Goal: Information Seeking & Learning: Learn about a topic

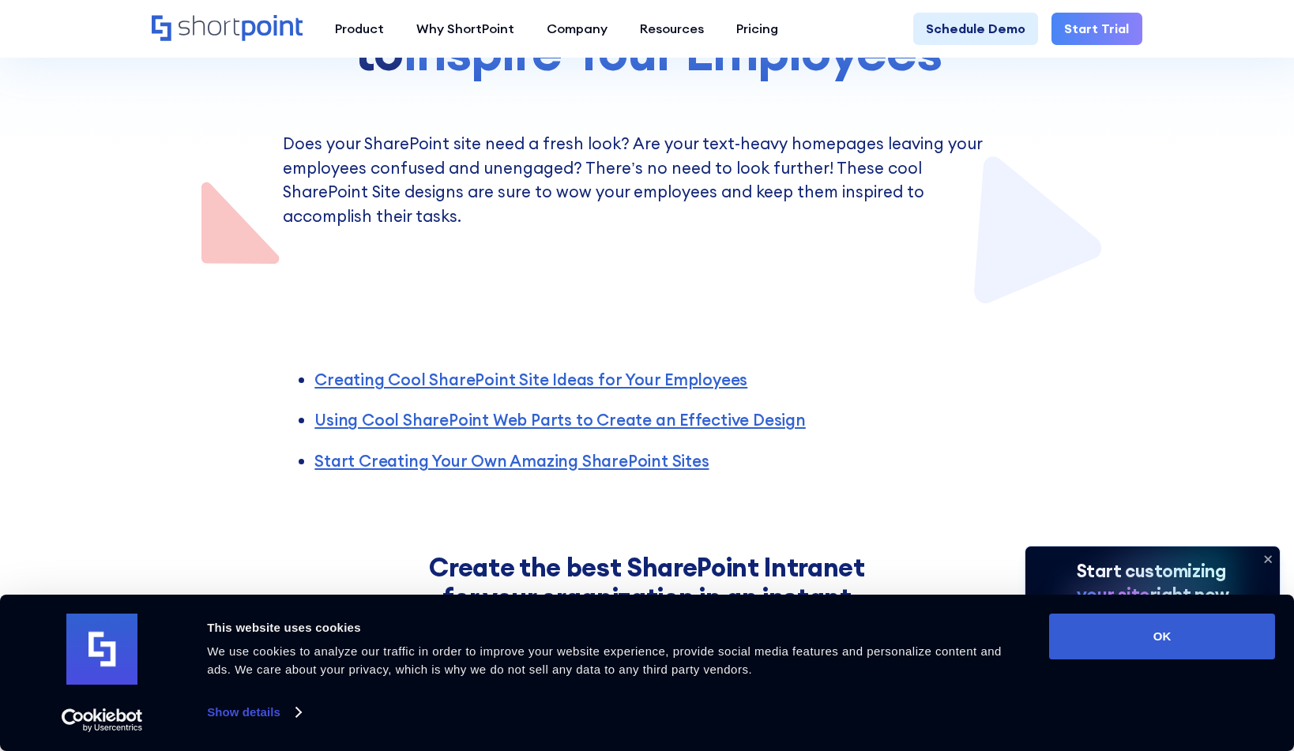
scroll to position [345, 0]
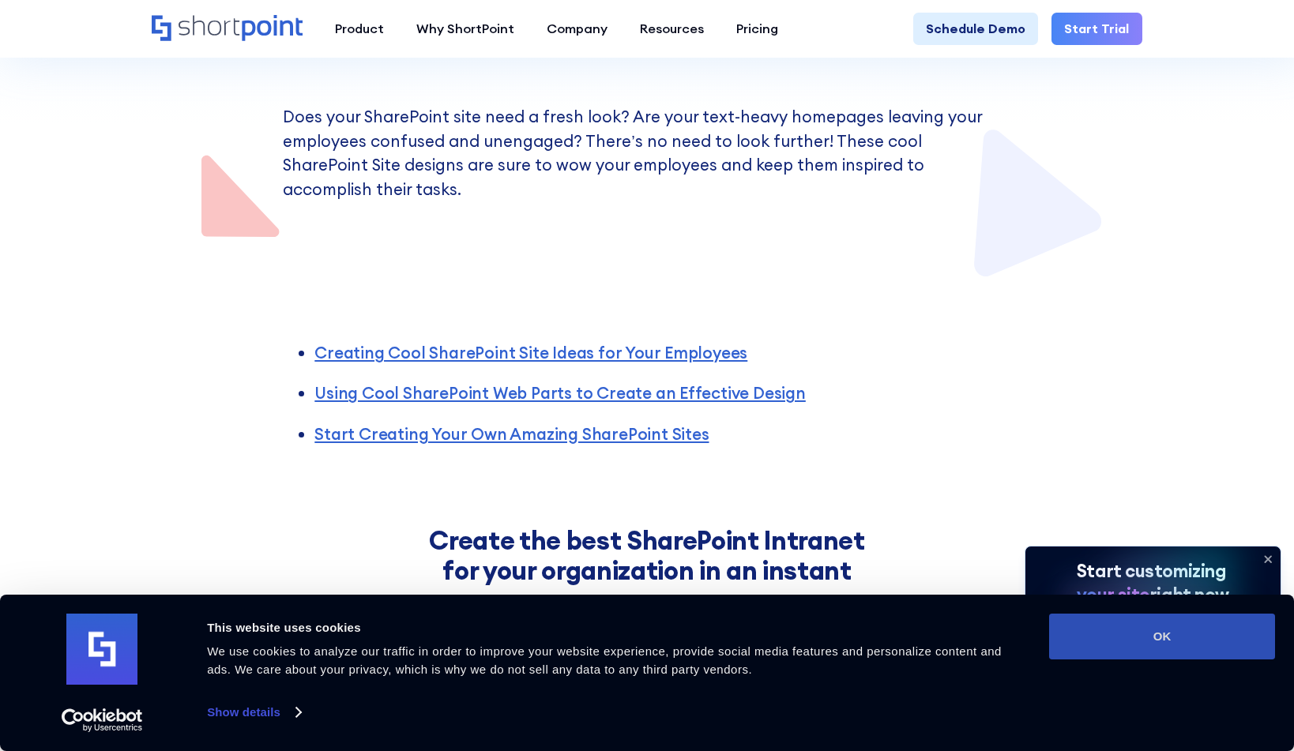
click at [1199, 629] on button "OK" at bounding box center [1162, 637] width 226 height 46
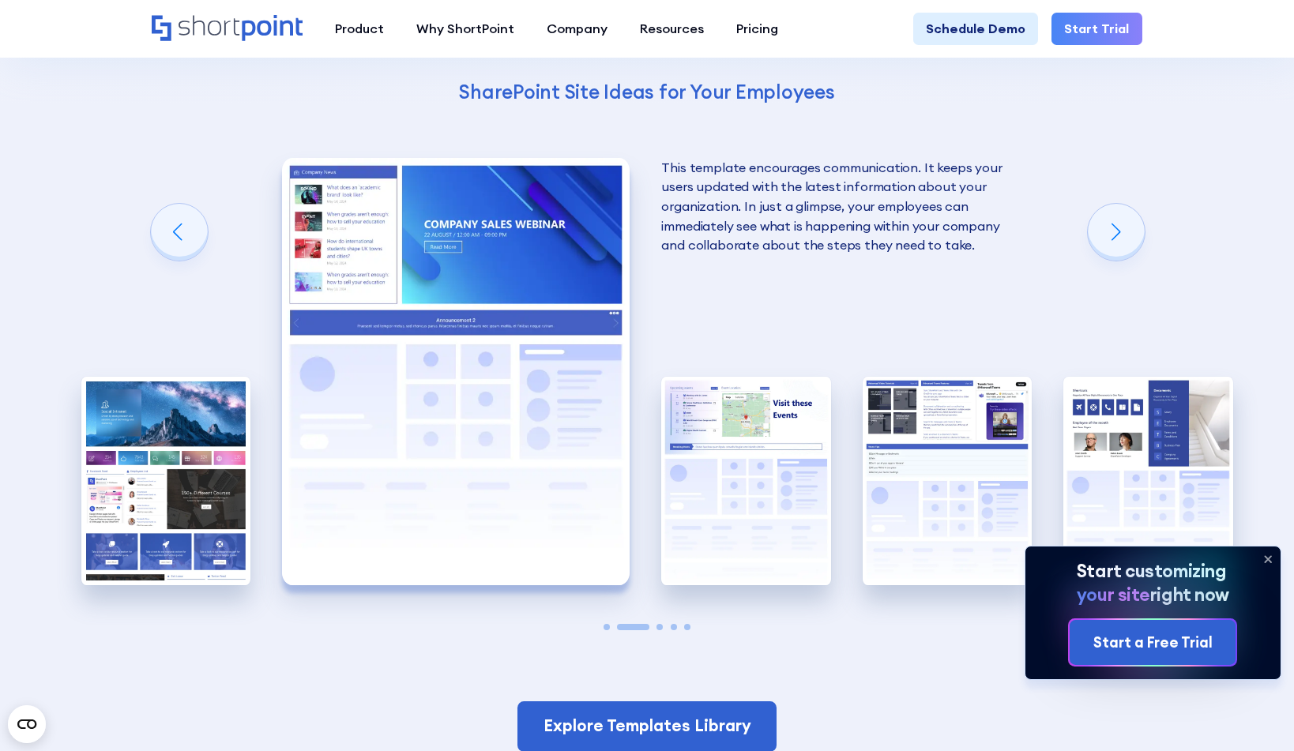
scroll to position [2813, 0]
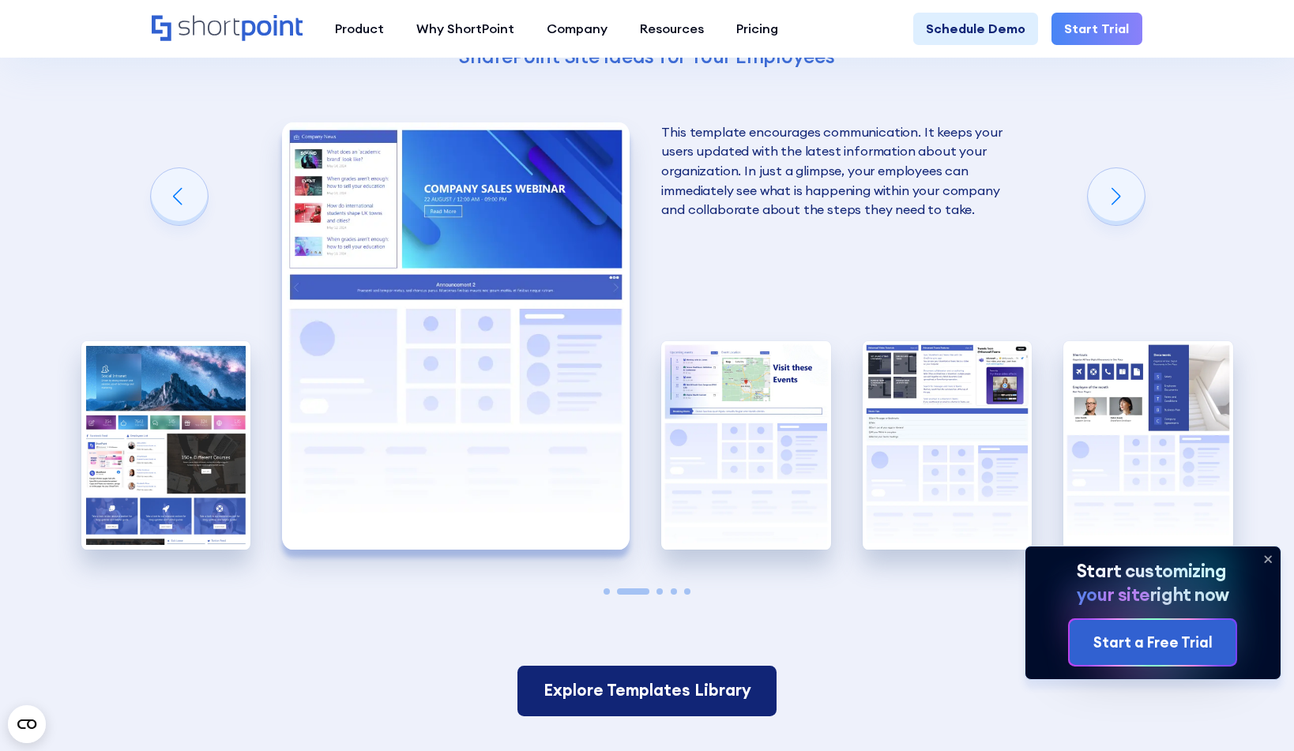
click at [725, 666] on link "Explore Templates Library" at bounding box center [648, 691] width 260 height 50
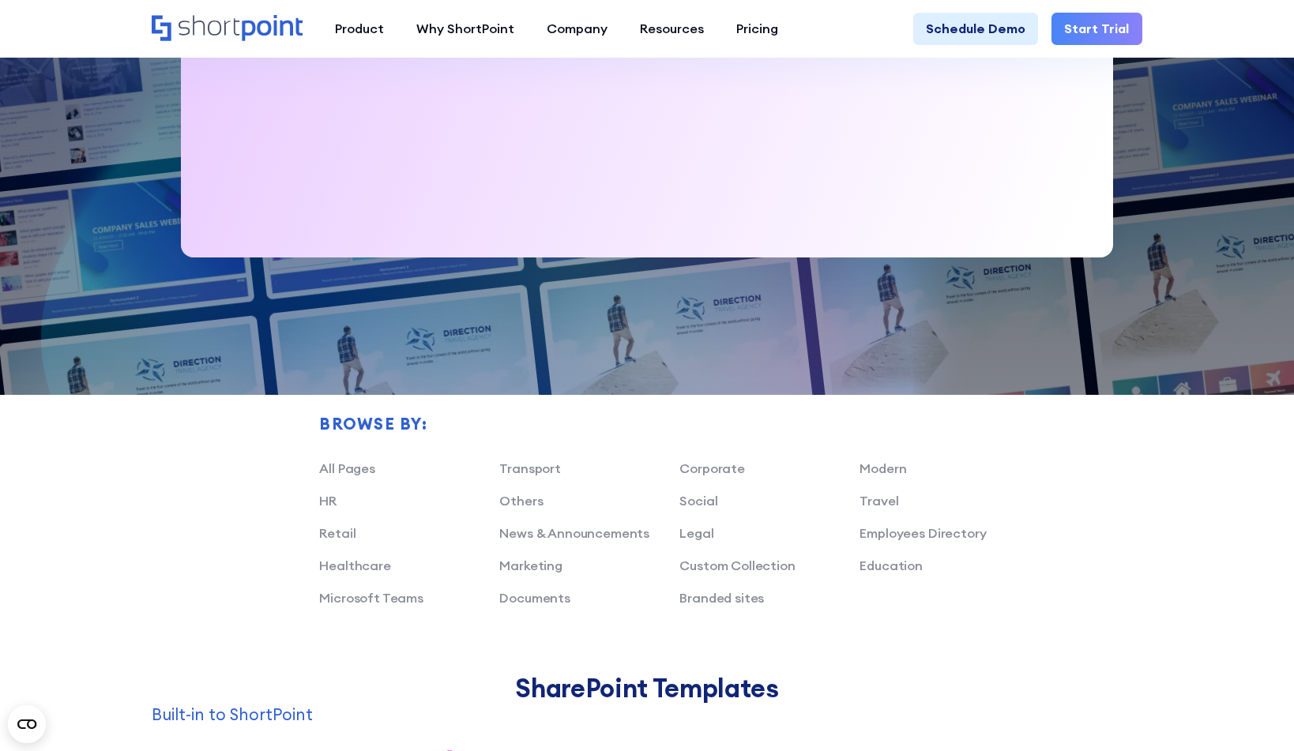
scroll to position [915, 0]
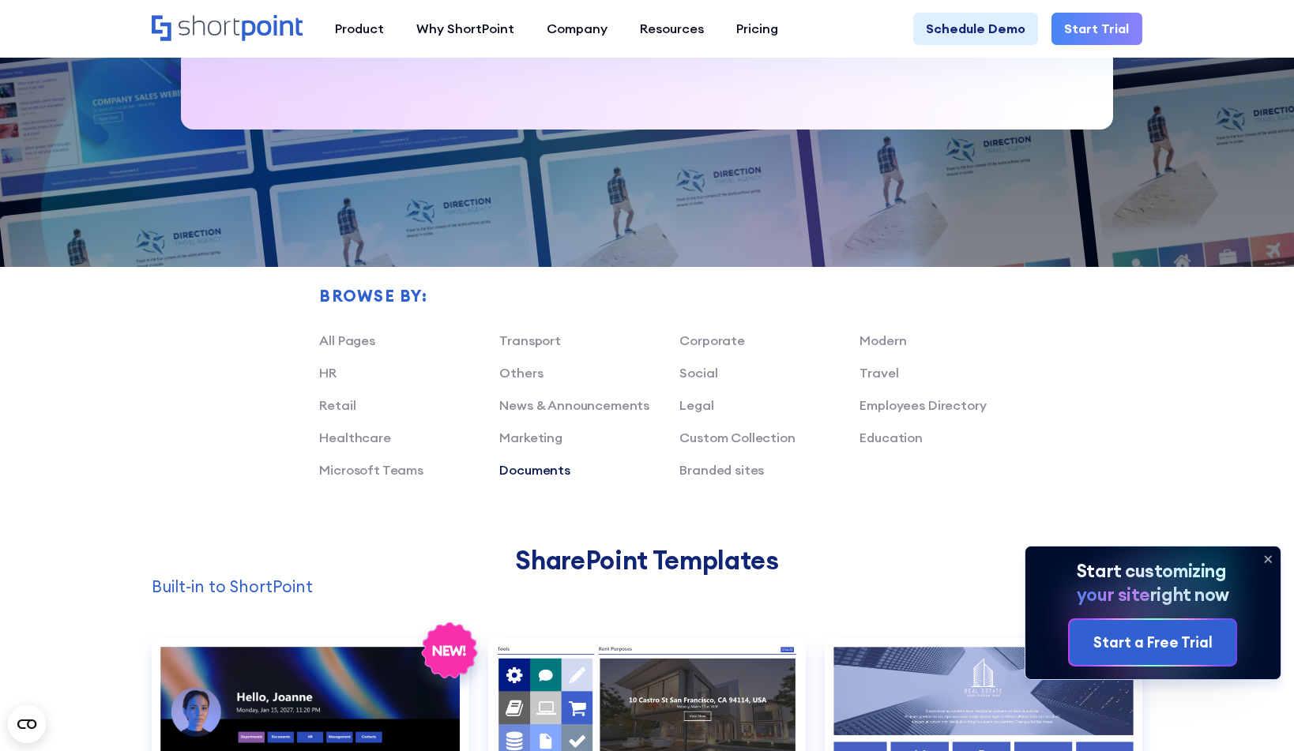
click at [544, 478] on link "Documents" at bounding box center [534, 470] width 71 height 16
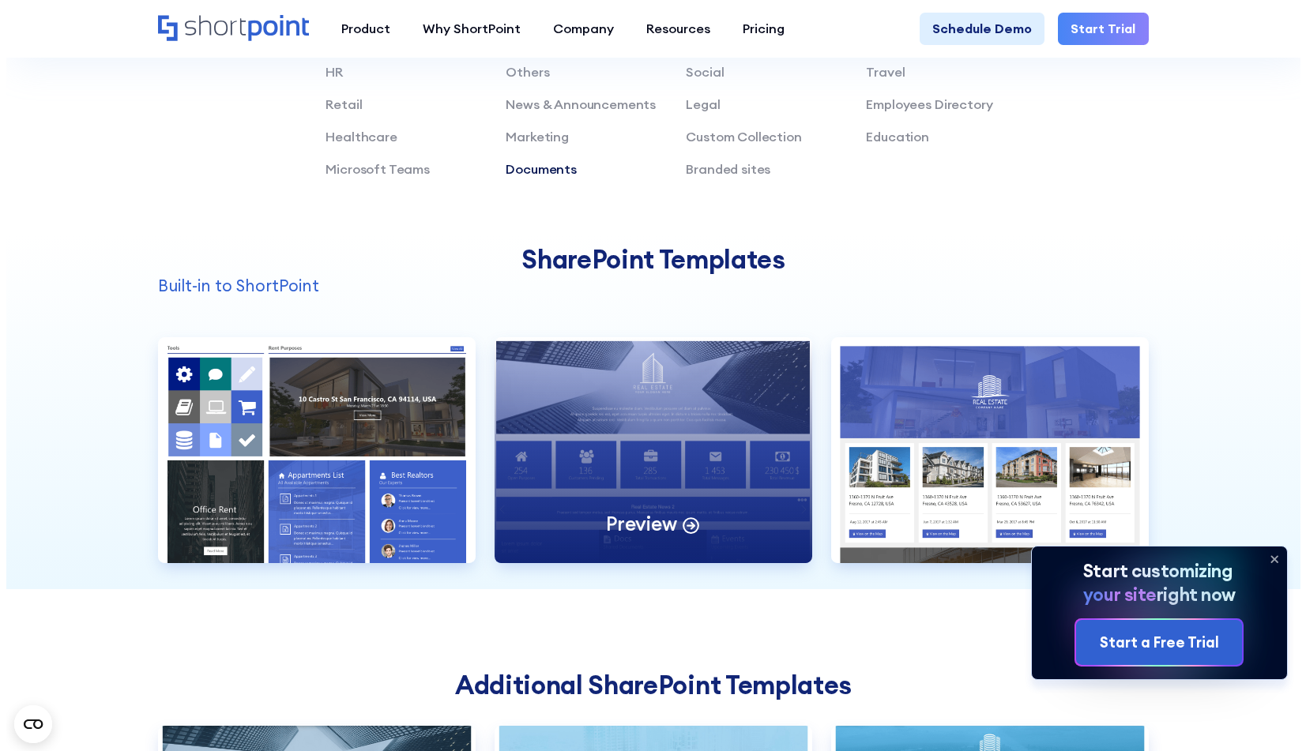
scroll to position [1227, 0]
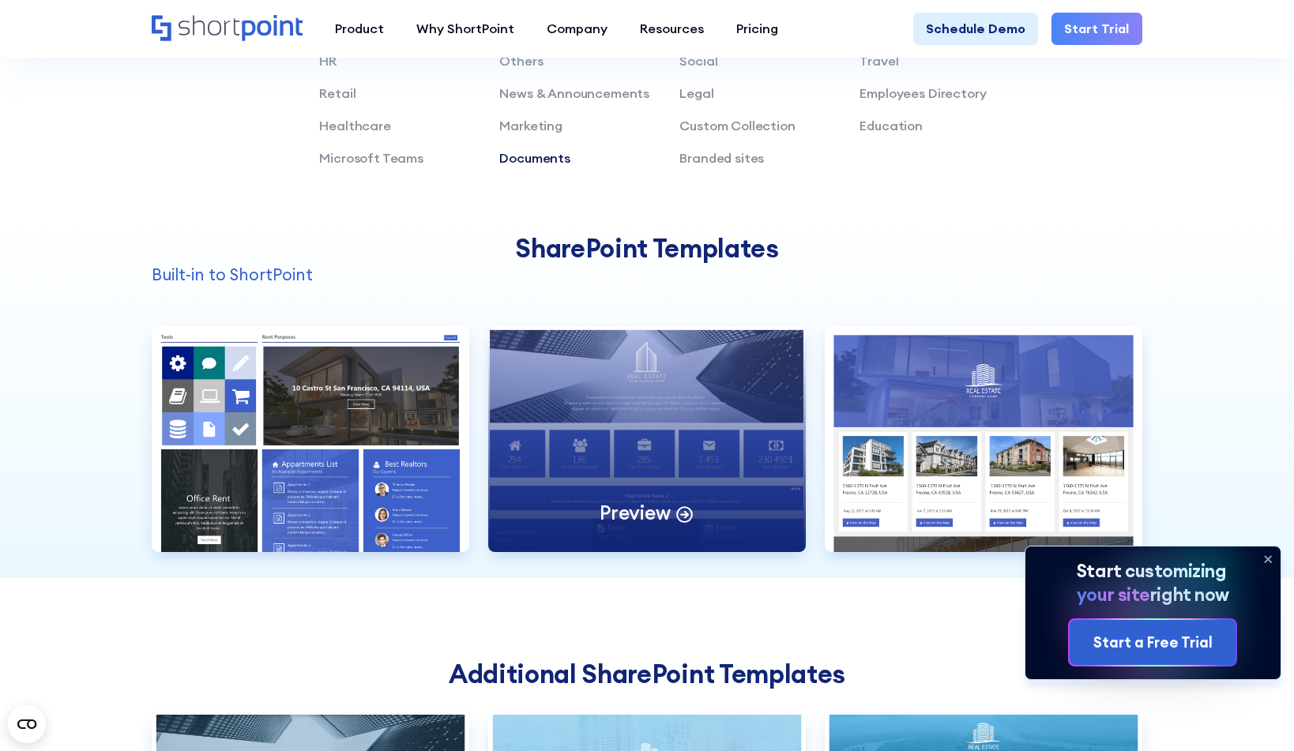
click at [666, 543] on div "Preview" at bounding box center [646, 439] width 317 height 227
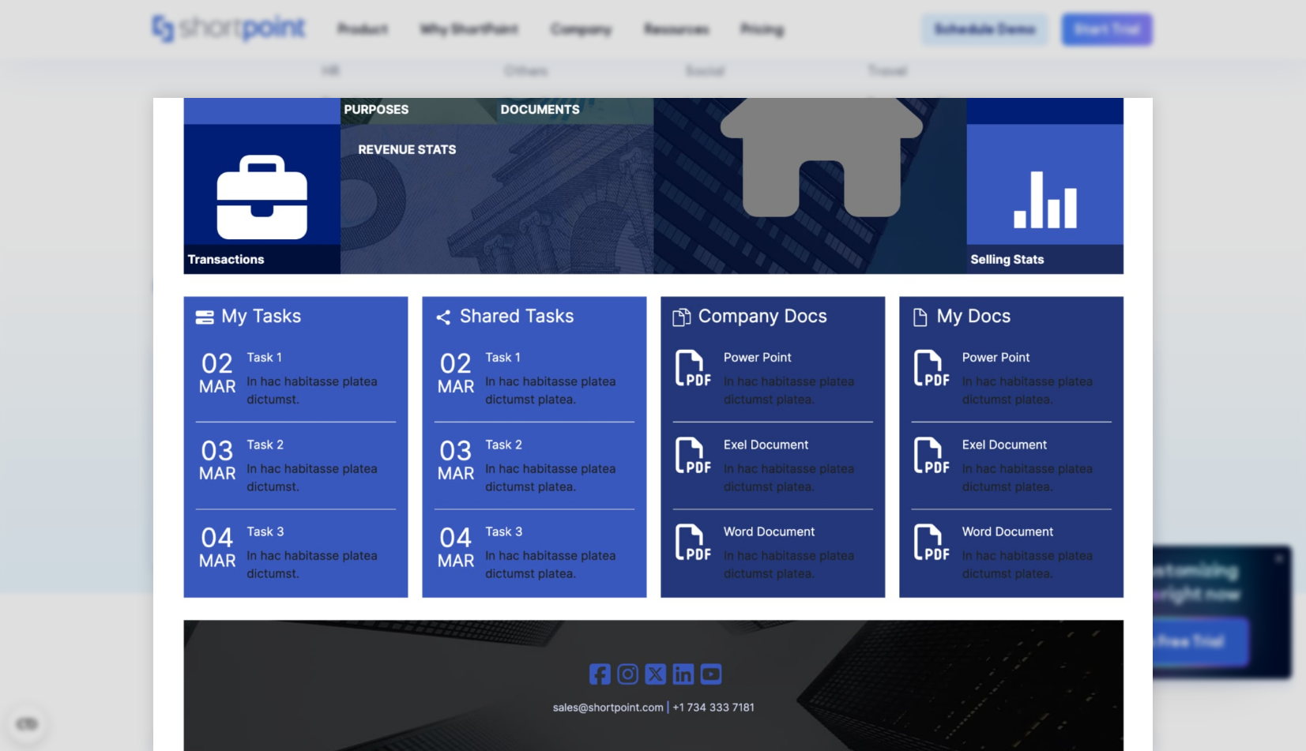
scroll to position [1854, 0]
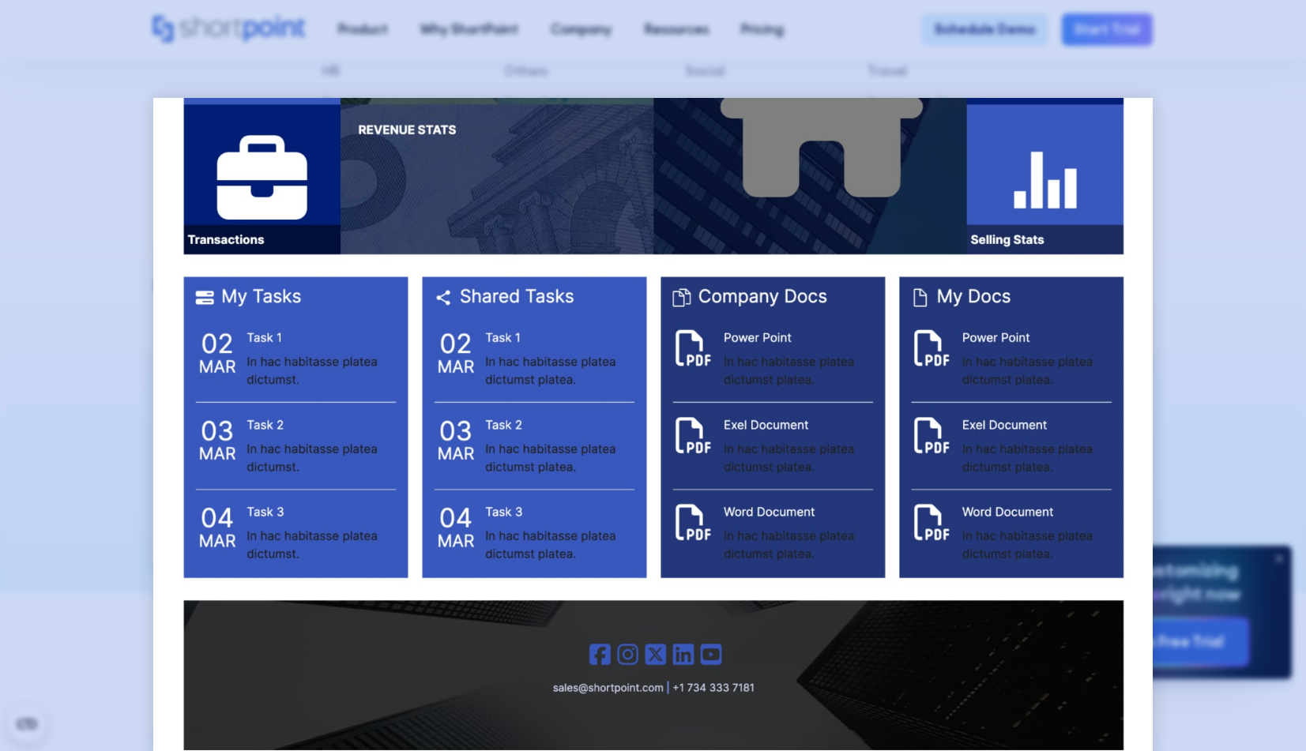
click at [77, 476] on div at bounding box center [653, 375] width 1306 height 751
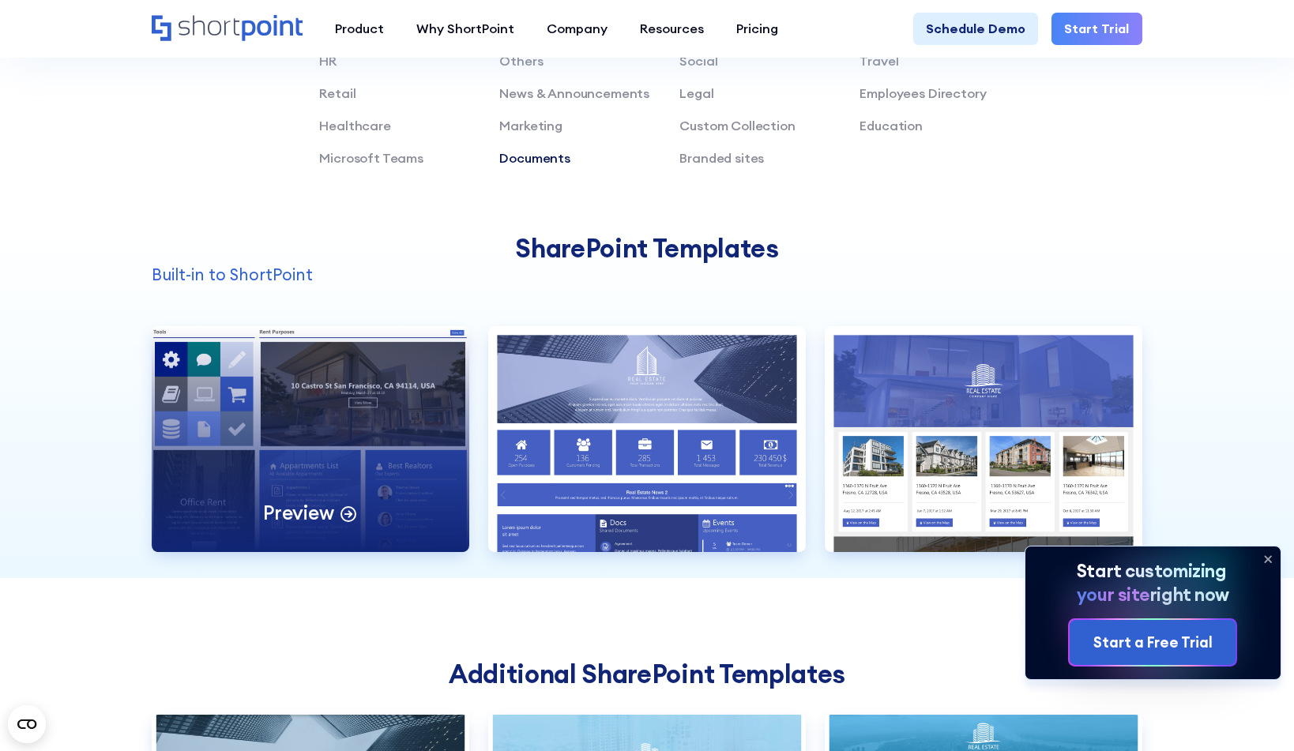
click at [422, 503] on div "Preview" at bounding box center [310, 439] width 317 height 227
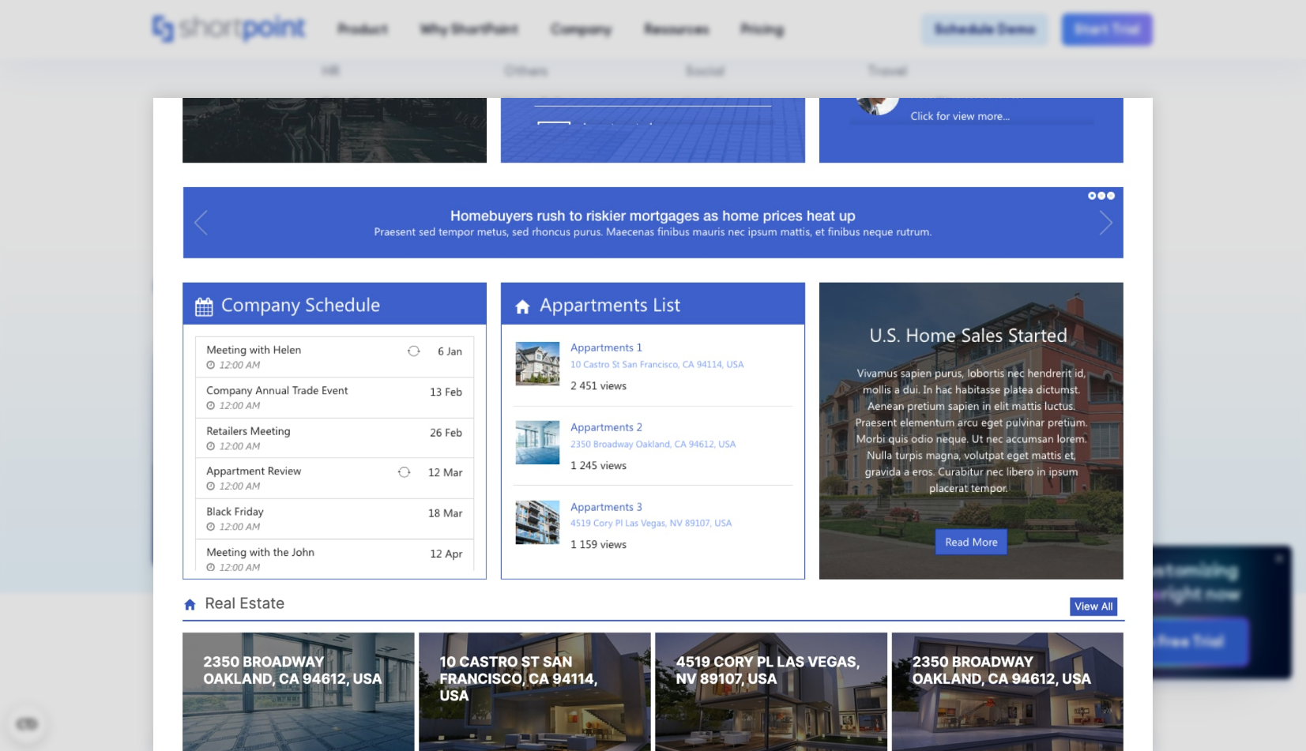
scroll to position [774, 0]
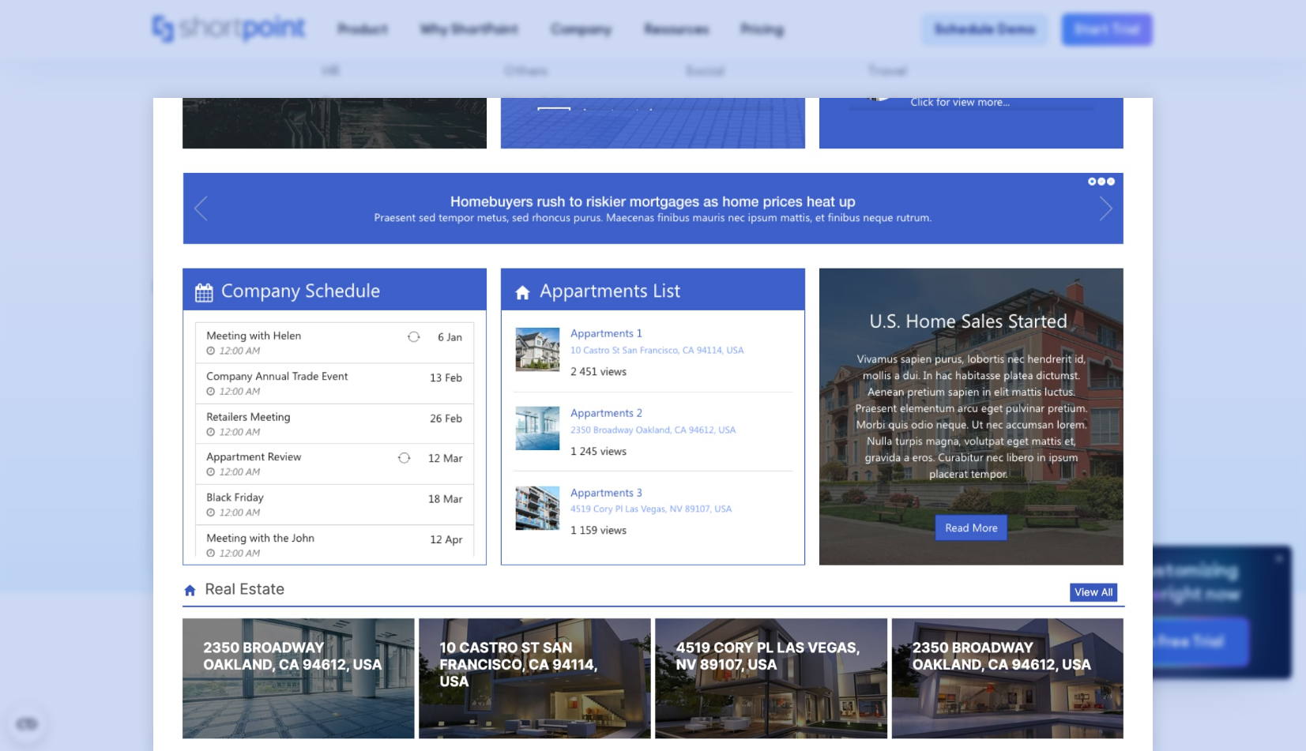
click at [101, 491] on div at bounding box center [653, 375] width 1306 height 751
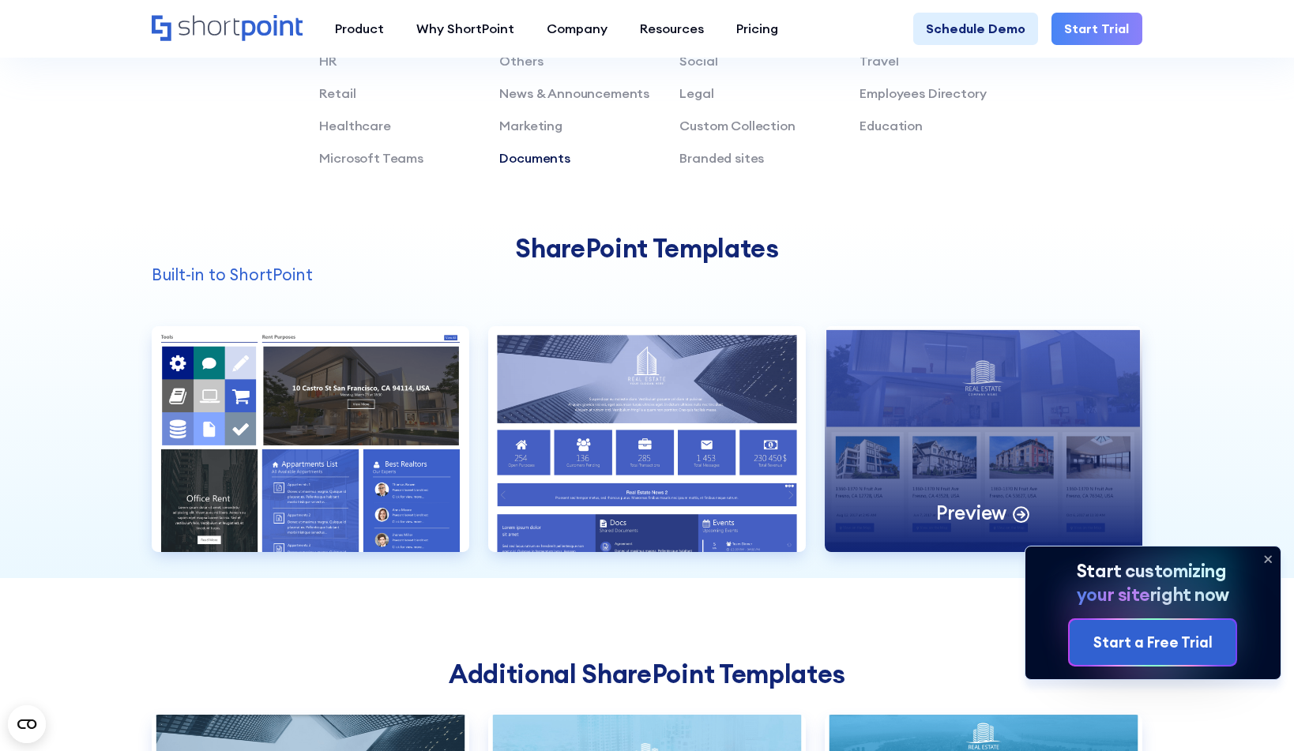
click at [919, 537] on div "Preview" at bounding box center [983, 439] width 317 height 227
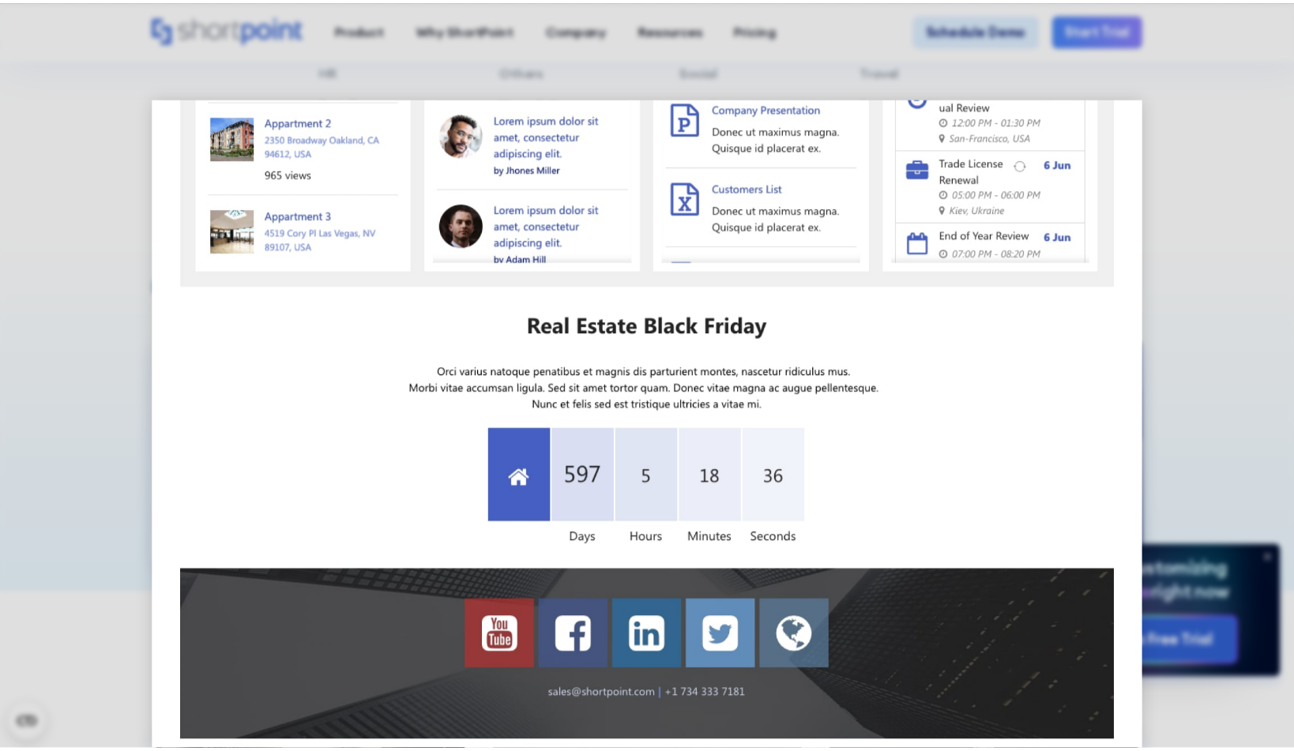
scroll to position [1102, 0]
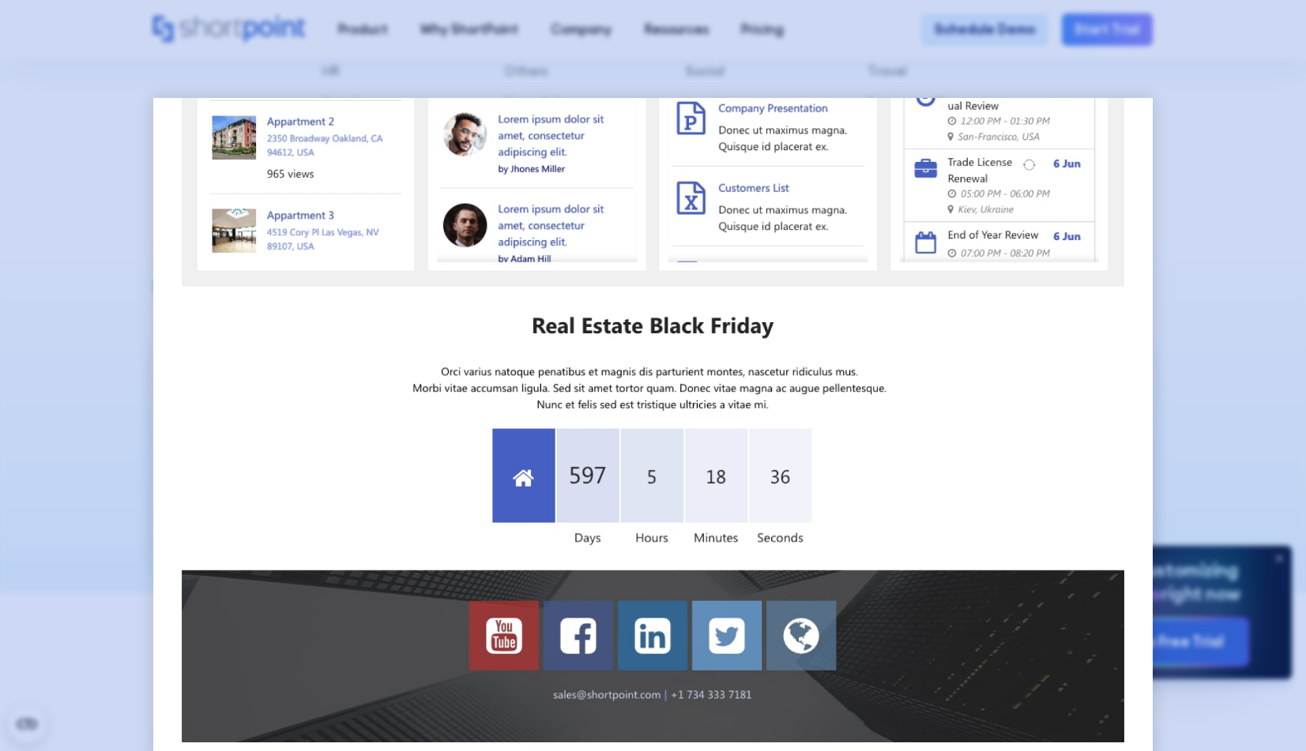
click at [107, 499] on div at bounding box center [653, 375] width 1306 height 751
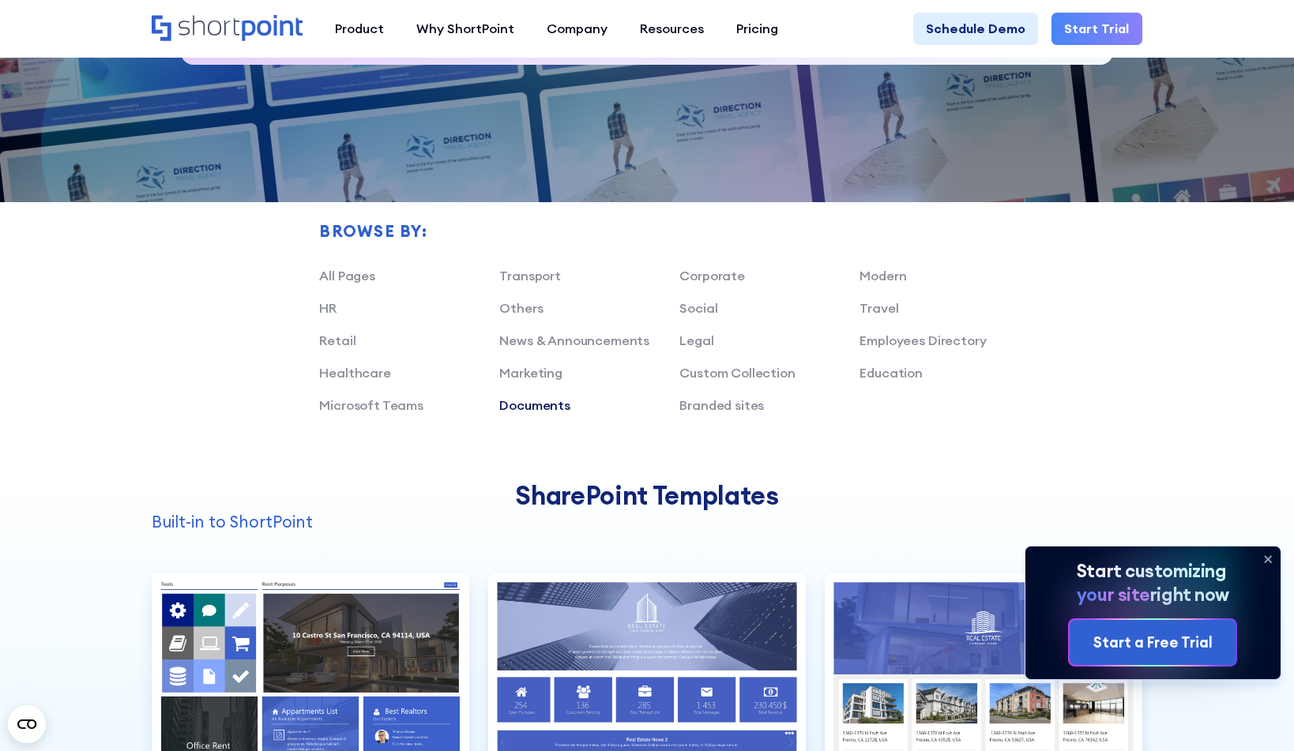
scroll to position [982, 0]
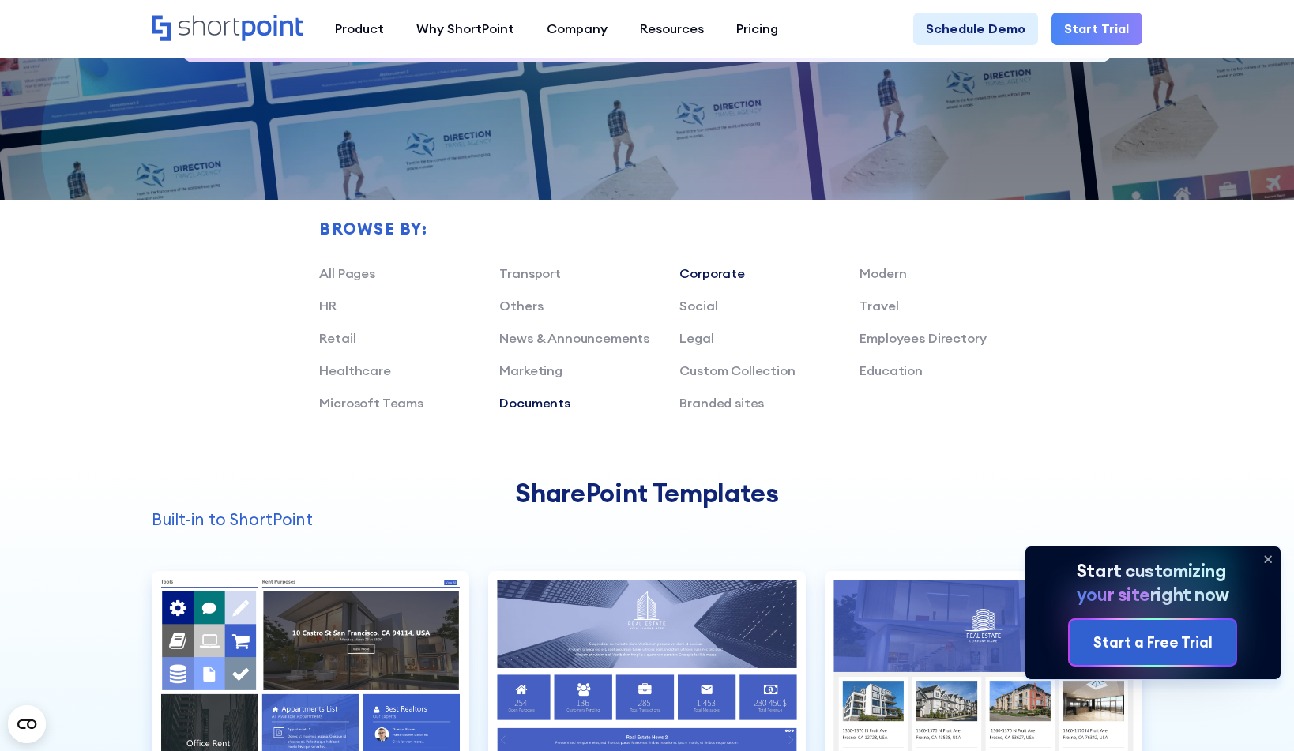
click at [717, 280] on link "Corporate" at bounding box center [713, 273] width 66 height 16
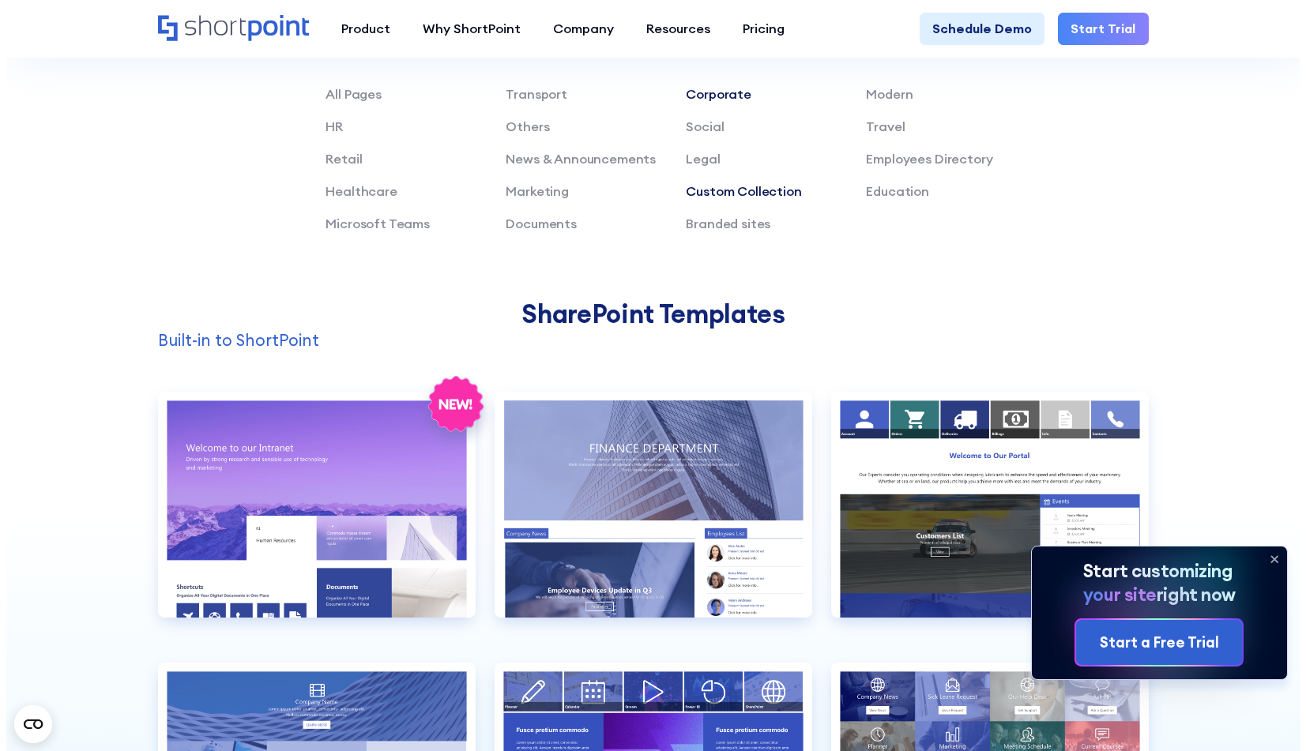
scroll to position [1218, 0]
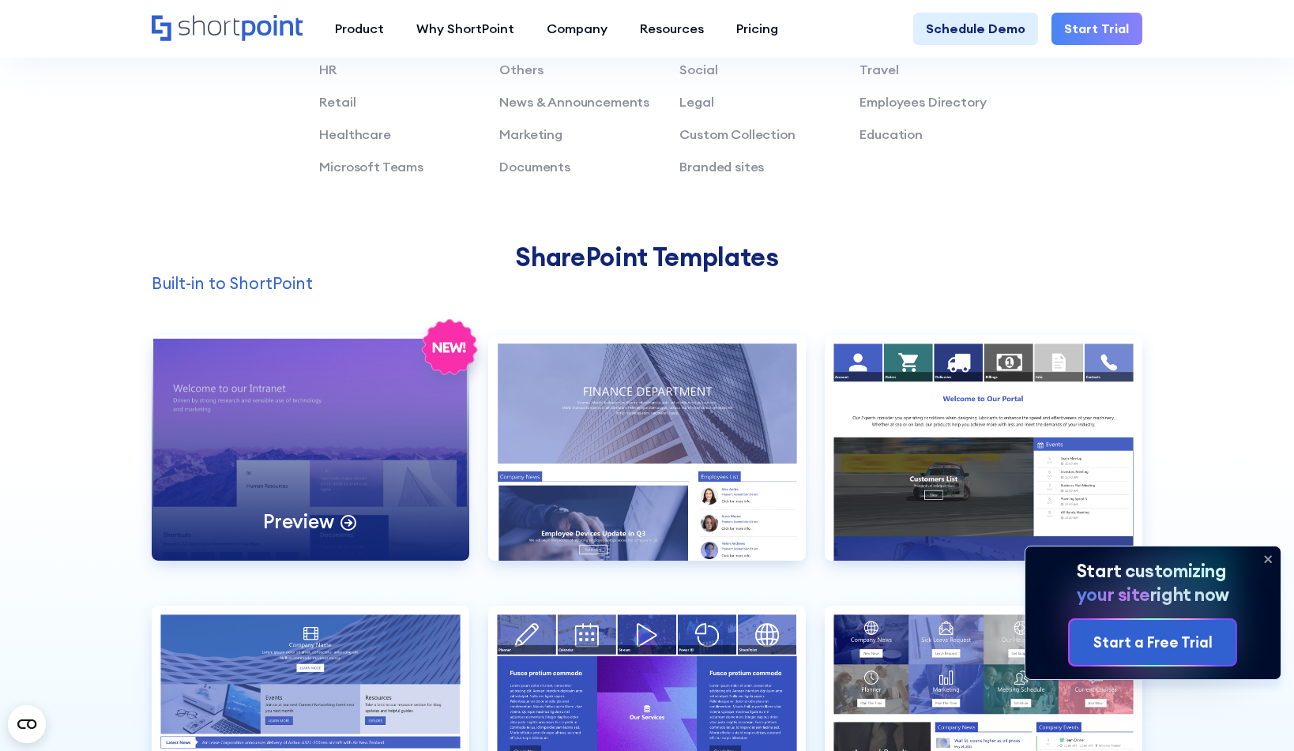
click at [384, 474] on div "Preview" at bounding box center [310, 448] width 317 height 227
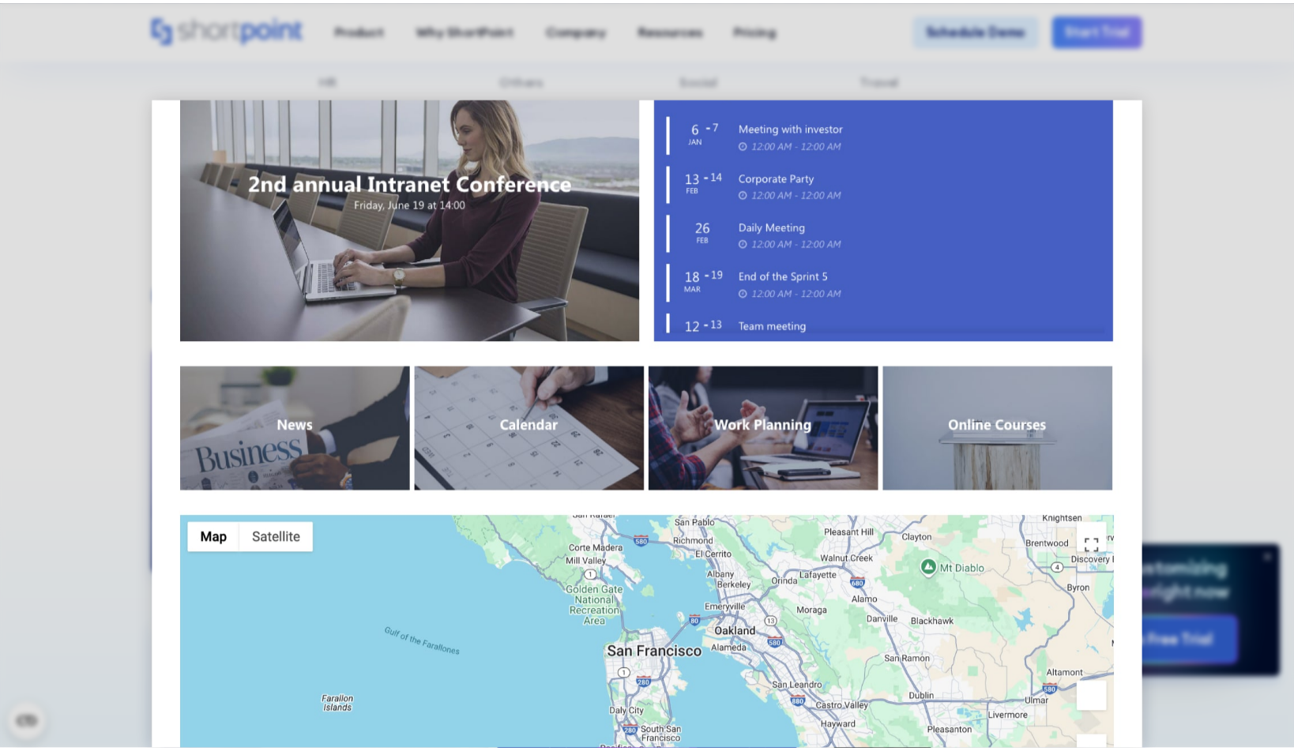
scroll to position [1286, 0]
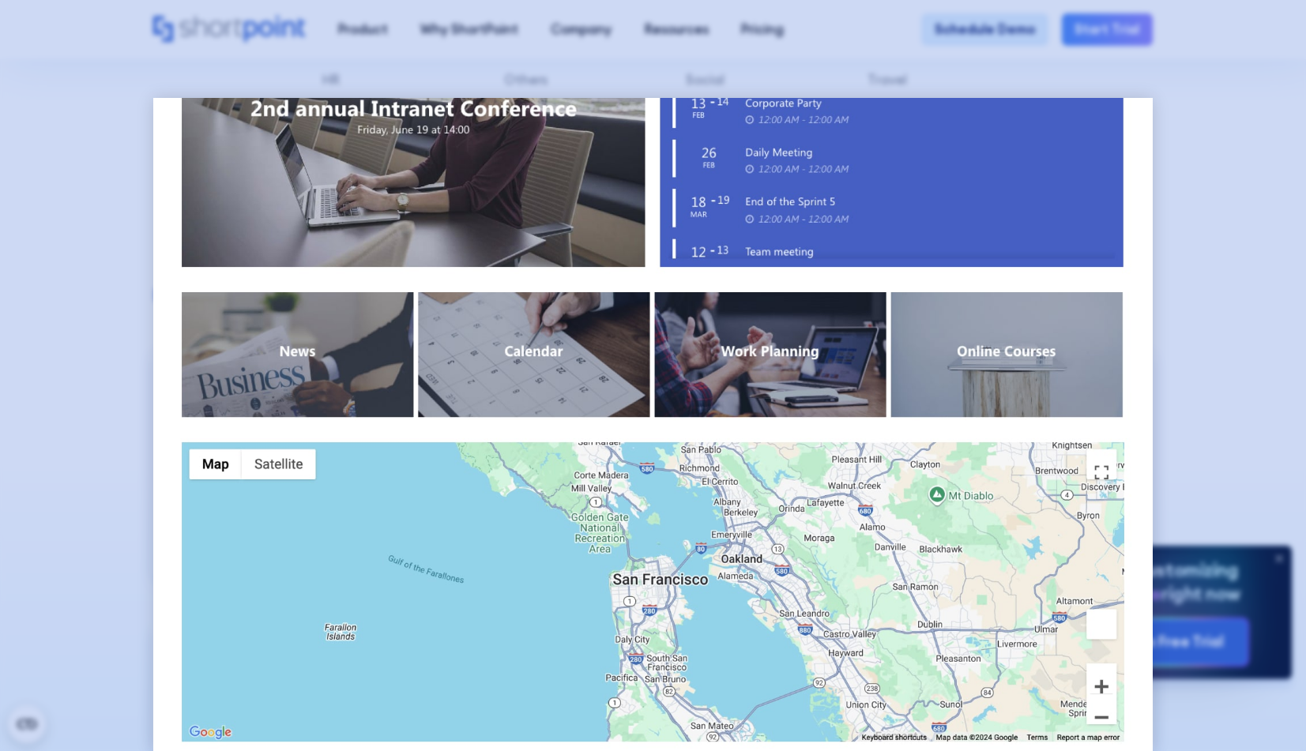
click at [109, 437] on div at bounding box center [653, 375] width 1306 height 751
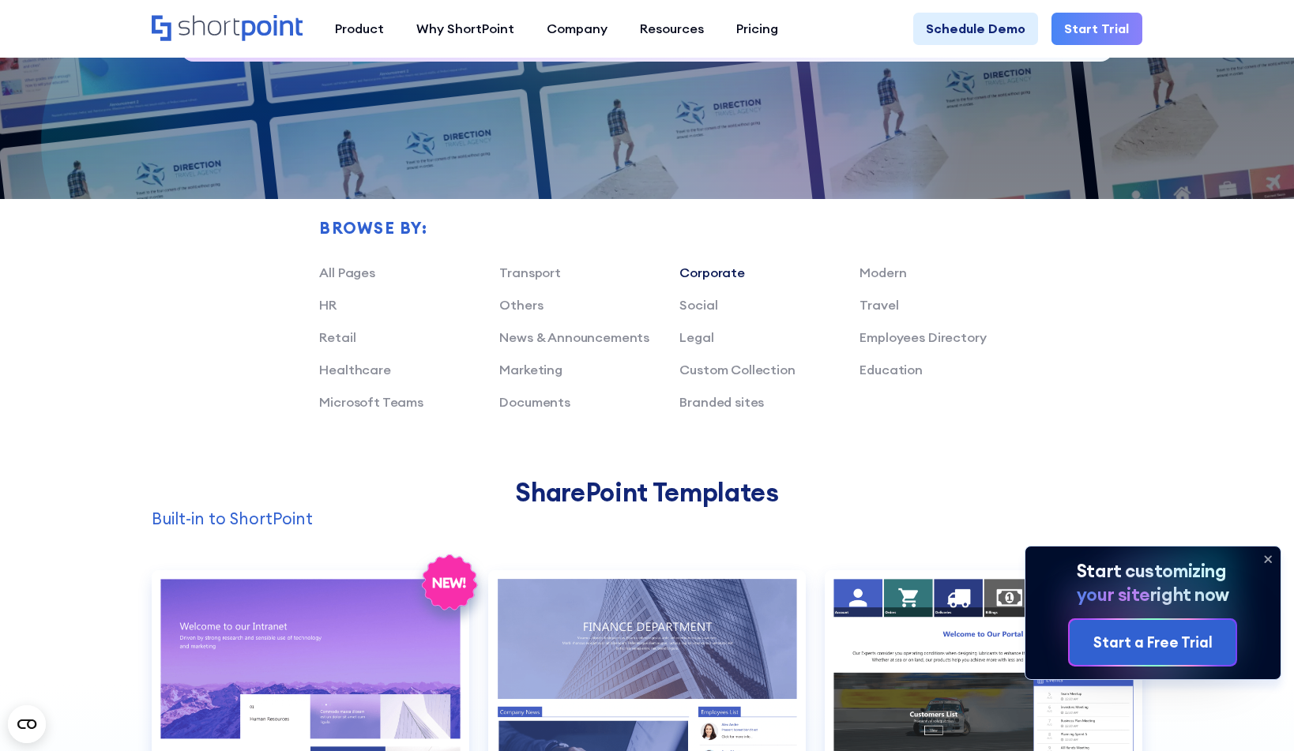
scroll to position [980, 0]
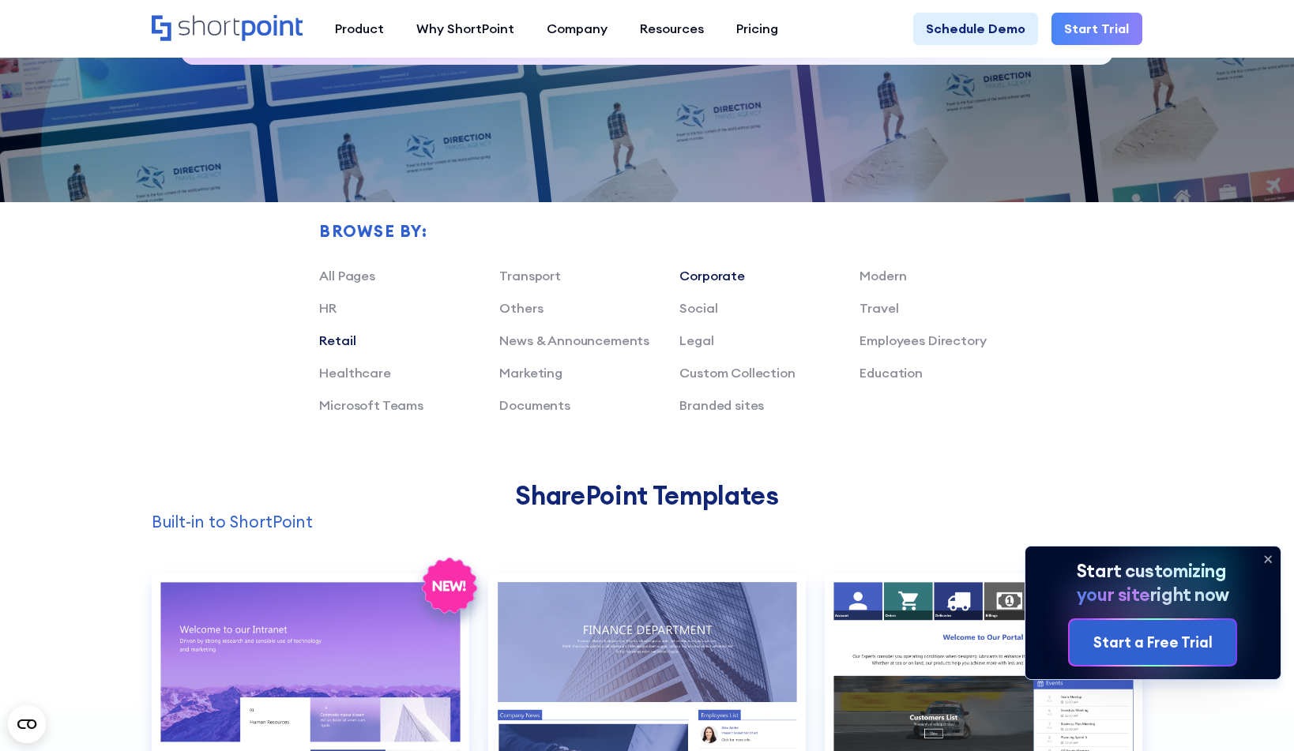
click at [332, 348] on link "Retail" at bounding box center [337, 341] width 36 height 16
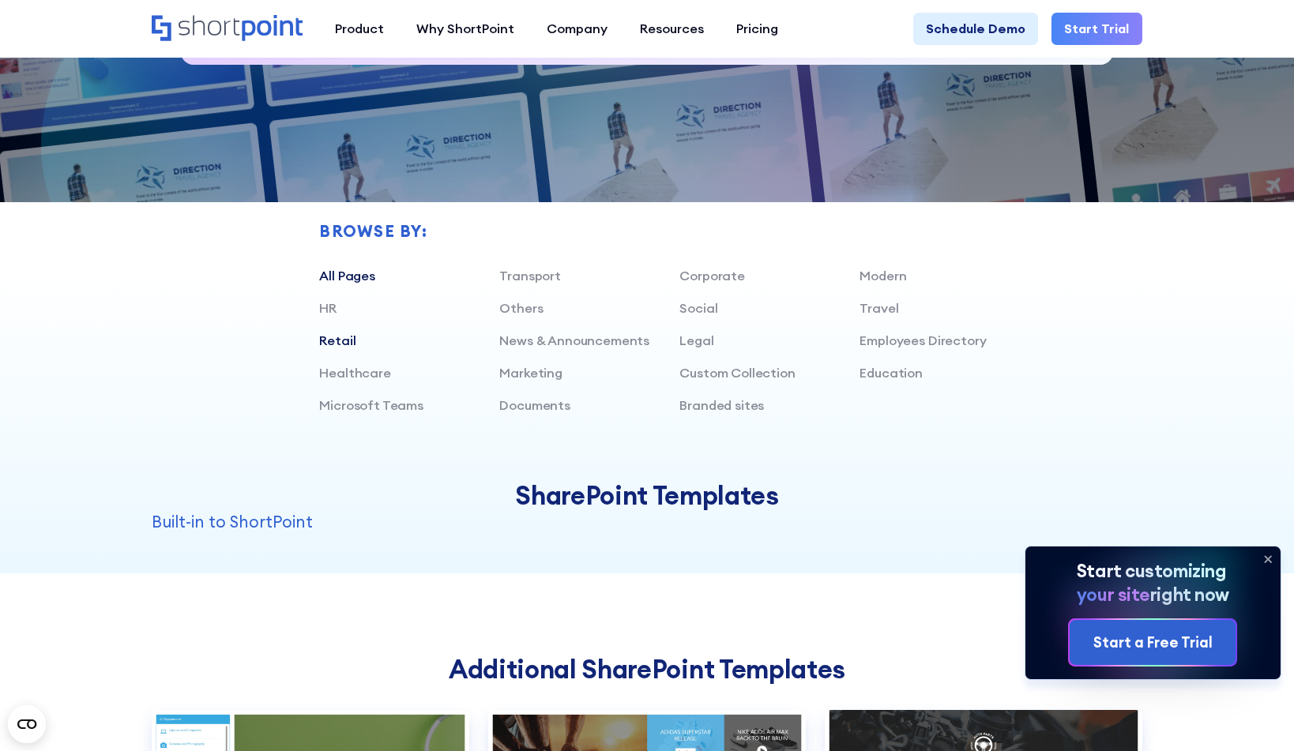
click at [352, 284] on link "All Pages" at bounding box center [347, 276] width 56 height 16
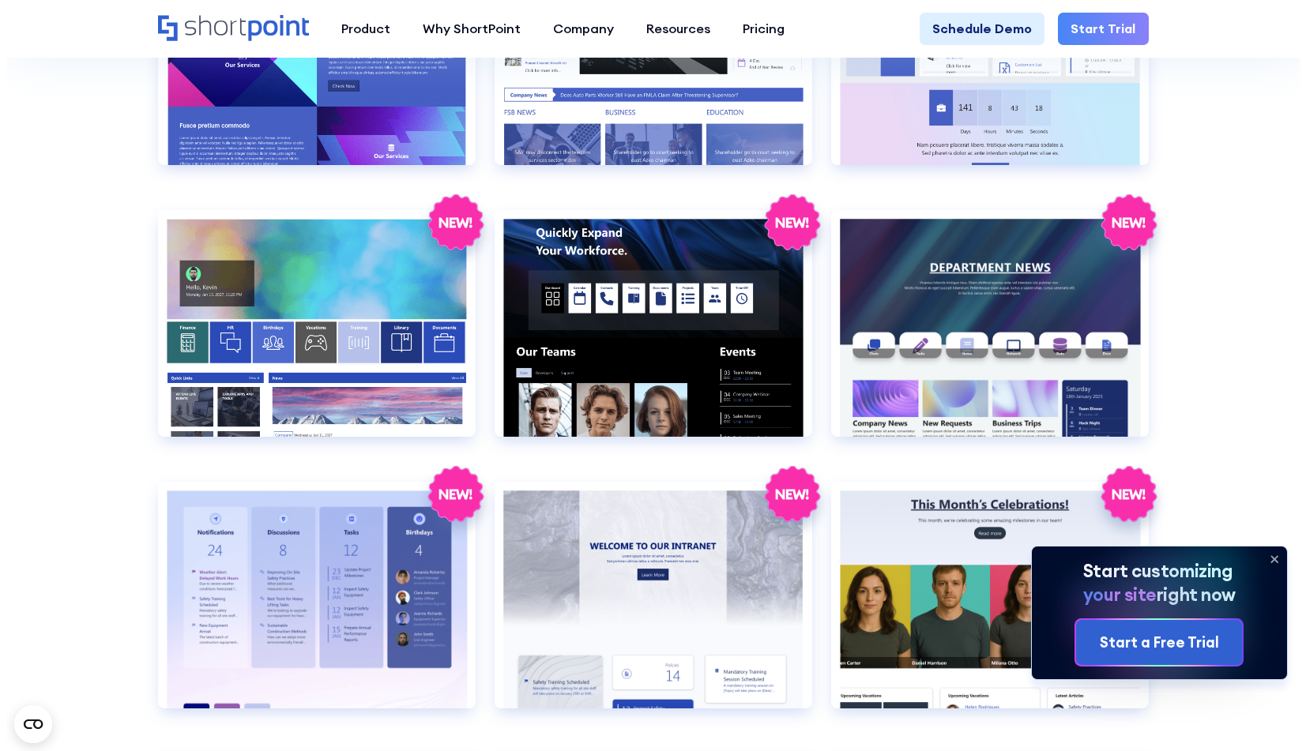
scroll to position [2437, 0]
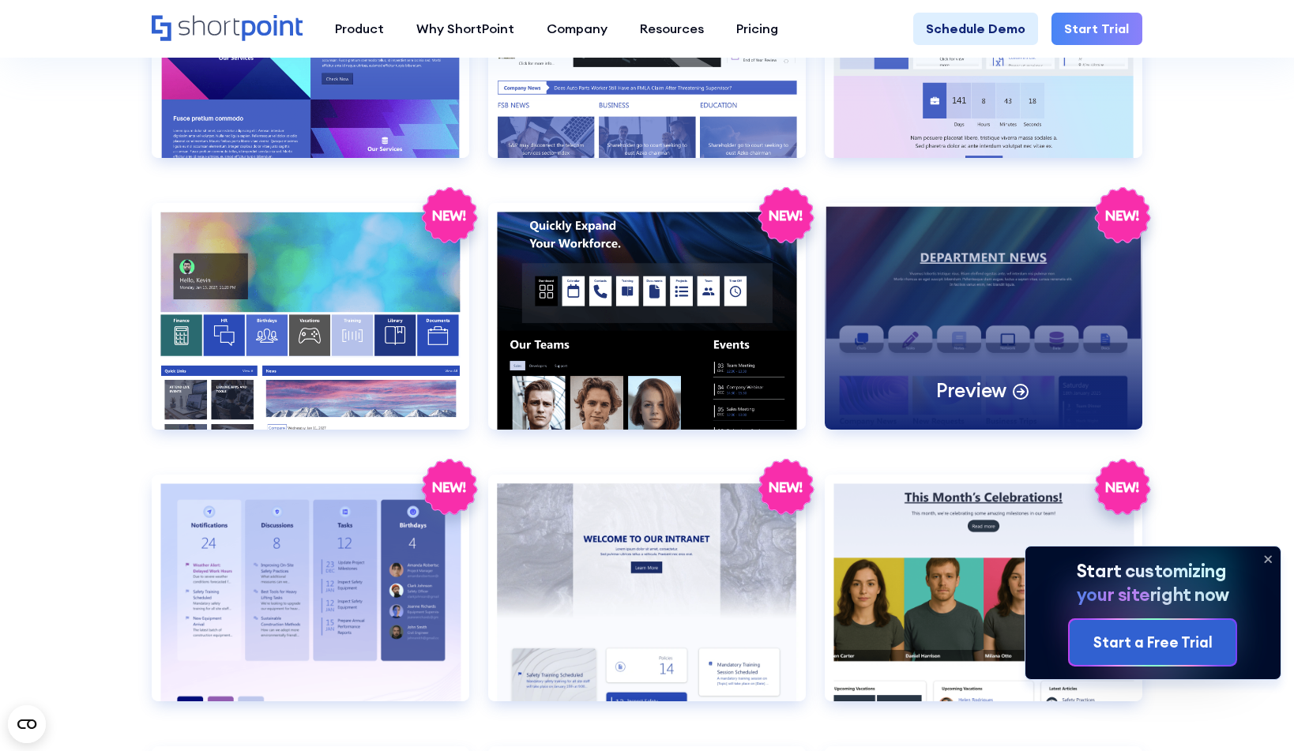
click at [917, 405] on div "Preview" at bounding box center [983, 316] width 317 height 227
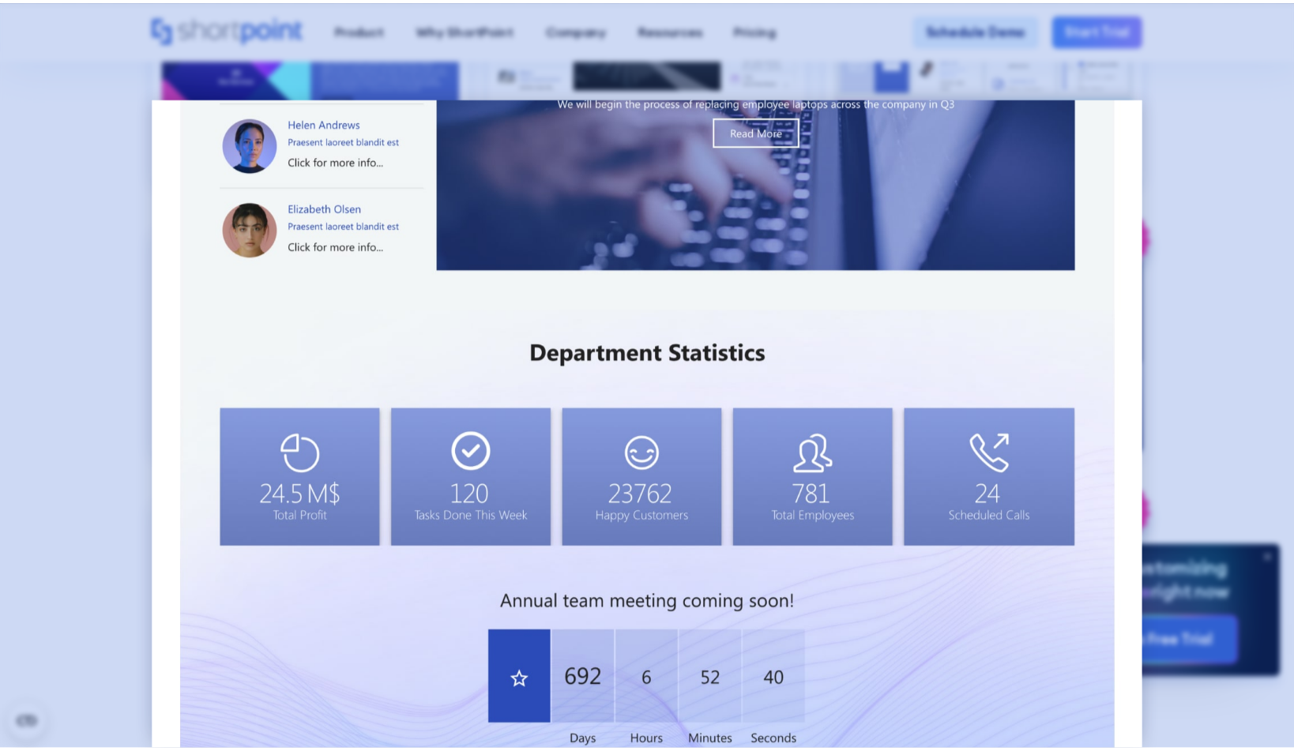
scroll to position [1254, 0]
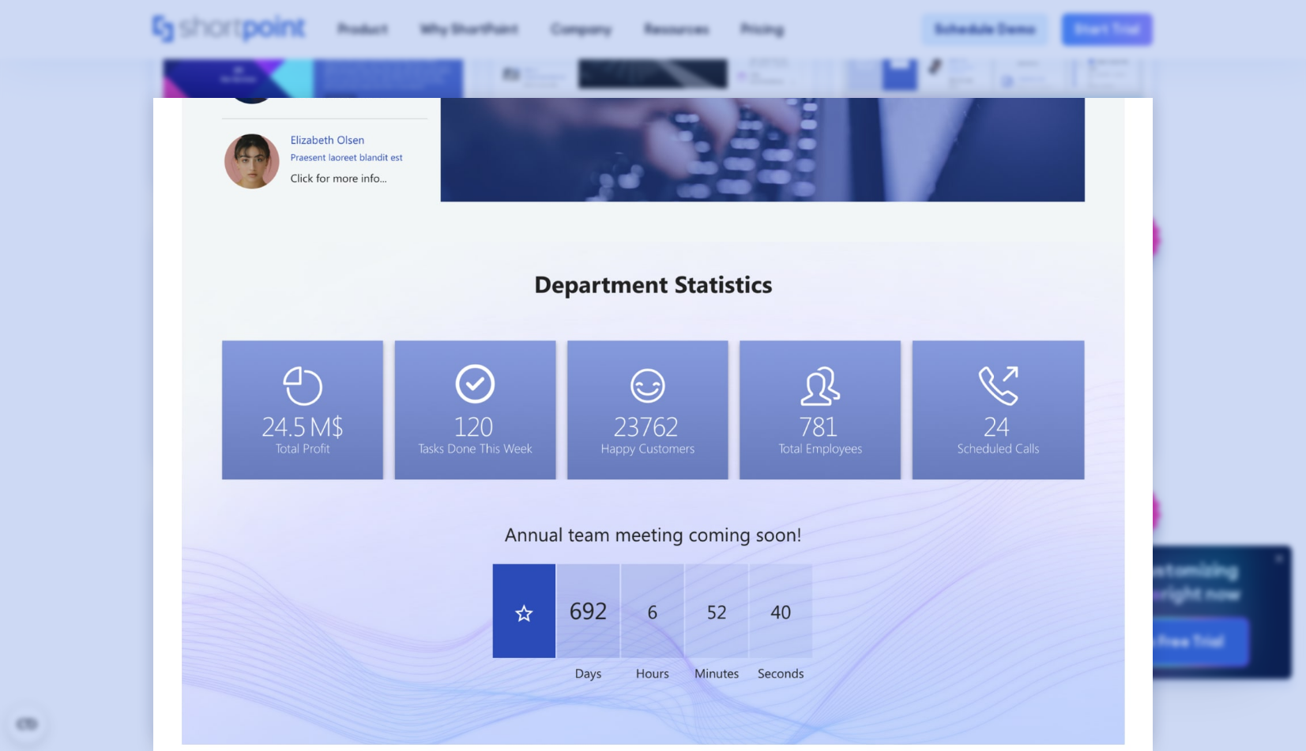
click at [1214, 423] on div at bounding box center [653, 375] width 1306 height 751
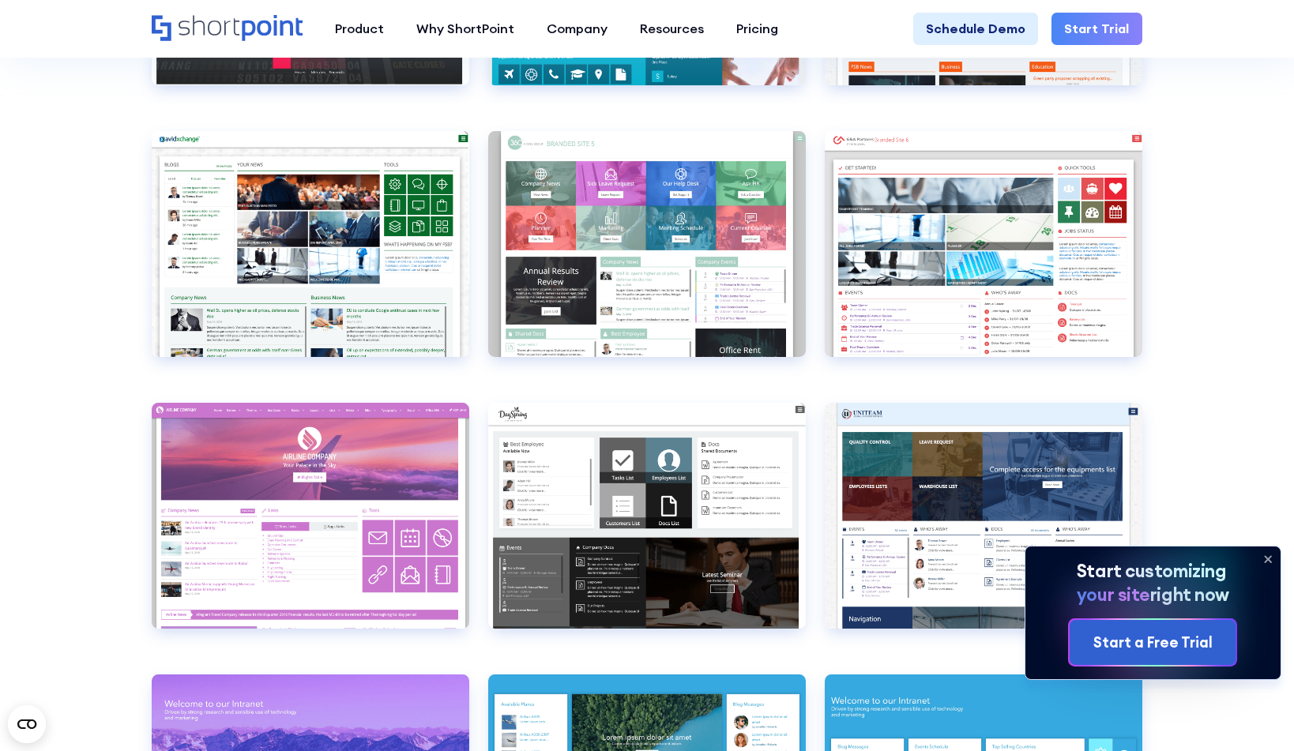
scroll to position [5432, 0]
